Goal: Information Seeking & Learning: Get advice/opinions

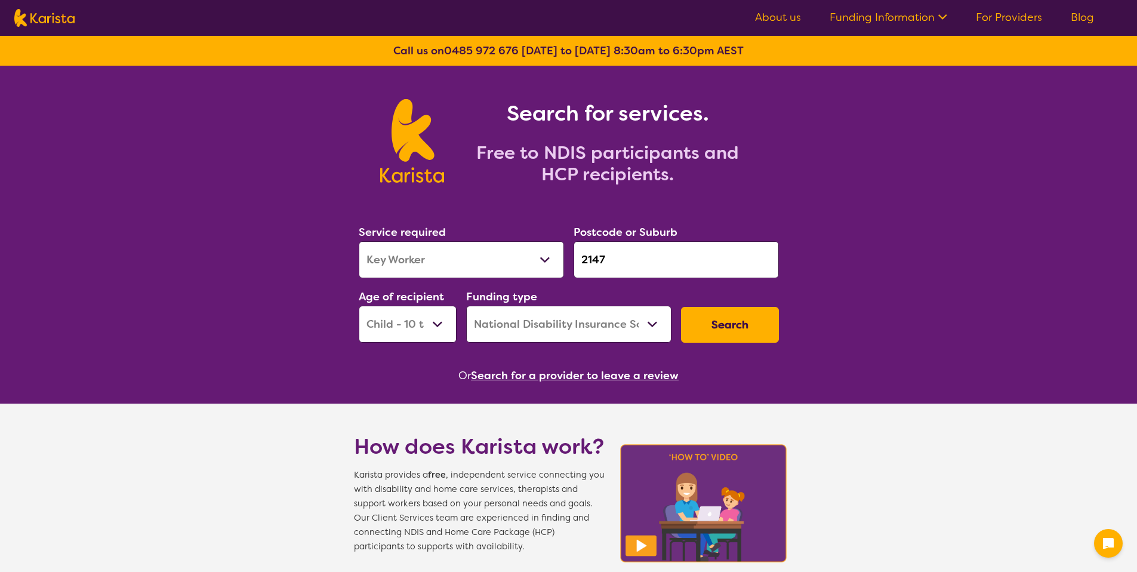
select select "Key Worker"
select select "CH"
select select "NDIS"
click at [751, 338] on button "Search" at bounding box center [730, 325] width 98 height 36
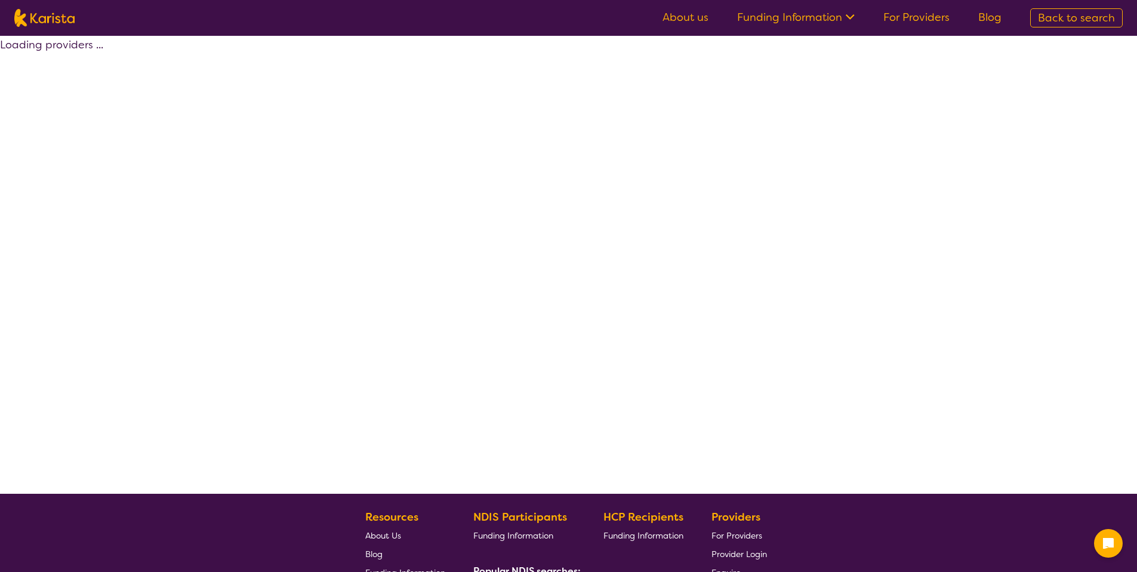
select select "NDIS"
select select "Key Worker"
select select "CH"
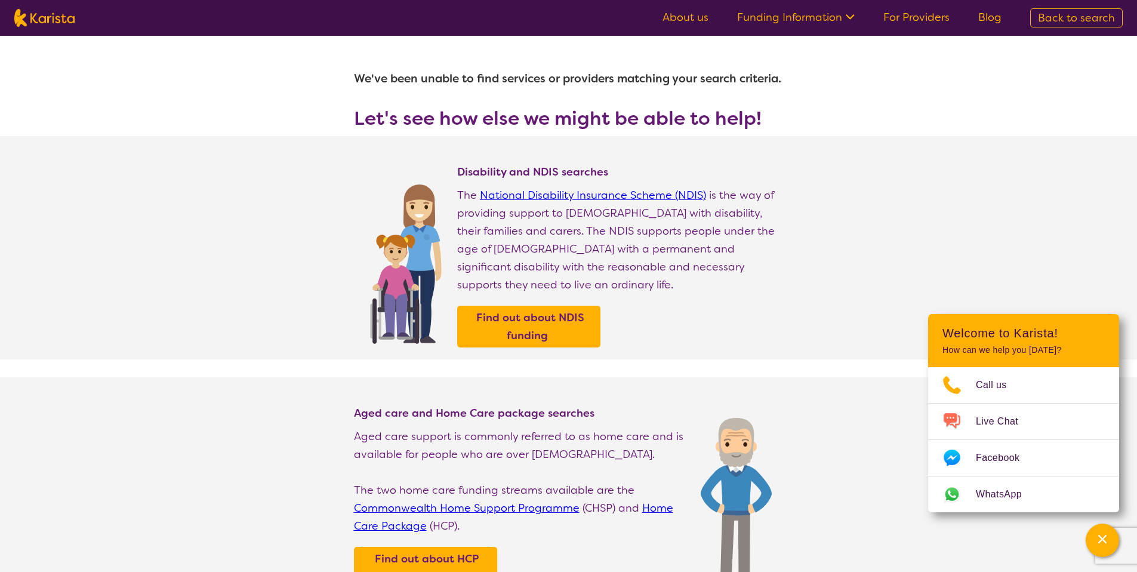
click at [1031, 19] on link "Back to search" at bounding box center [1076, 17] width 93 height 19
select select "Key Worker"
select select "CH"
select select "NDIS"
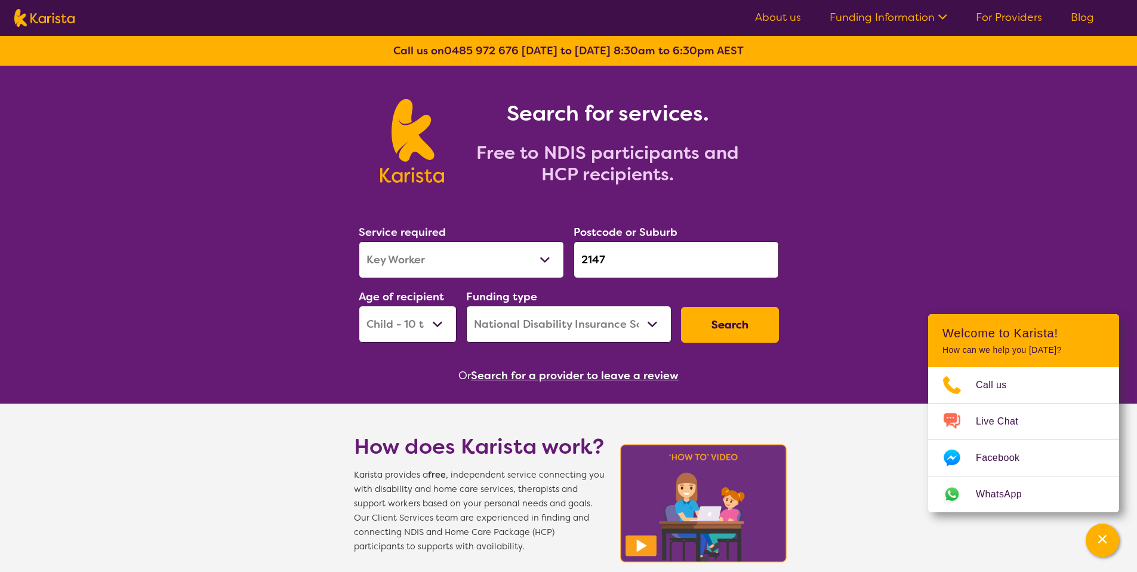
click at [424, 334] on select "Early Childhood - 0 to 9 Child - 10 to 11 Adolescent - 12 to 17 Adult - 18 to 6…" at bounding box center [408, 324] width 98 height 37
select select "EC"
click at [359, 306] on select "Early Childhood - 0 to 9 Child - 10 to 11 Adolescent - 12 to 17 Adult - 18 to 6…" at bounding box center [408, 324] width 98 height 37
click at [698, 314] on button "Search" at bounding box center [730, 325] width 98 height 36
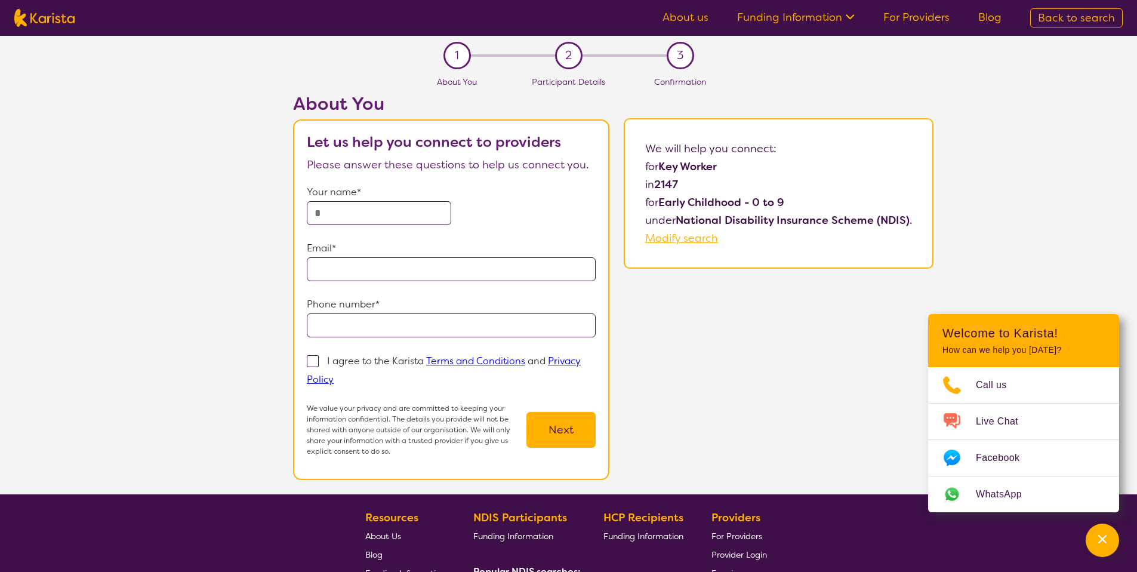
click at [1101, 9] on link "Back to search" at bounding box center [1076, 17] width 93 height 19
select select "Key Worker"
select select "EC"
select select "NDIS"
